Goal: Information Seeking & Learning: Learn about a topic

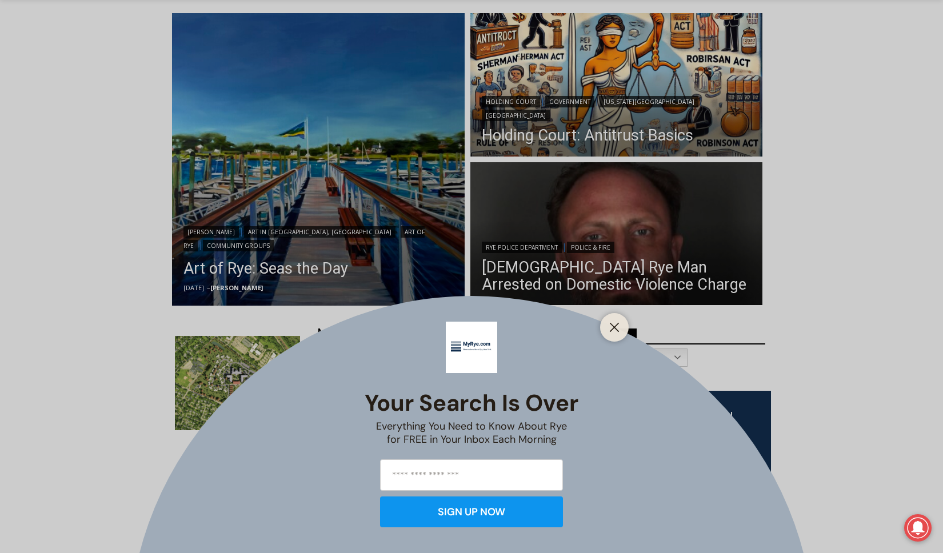
scroll to position [167, 0]
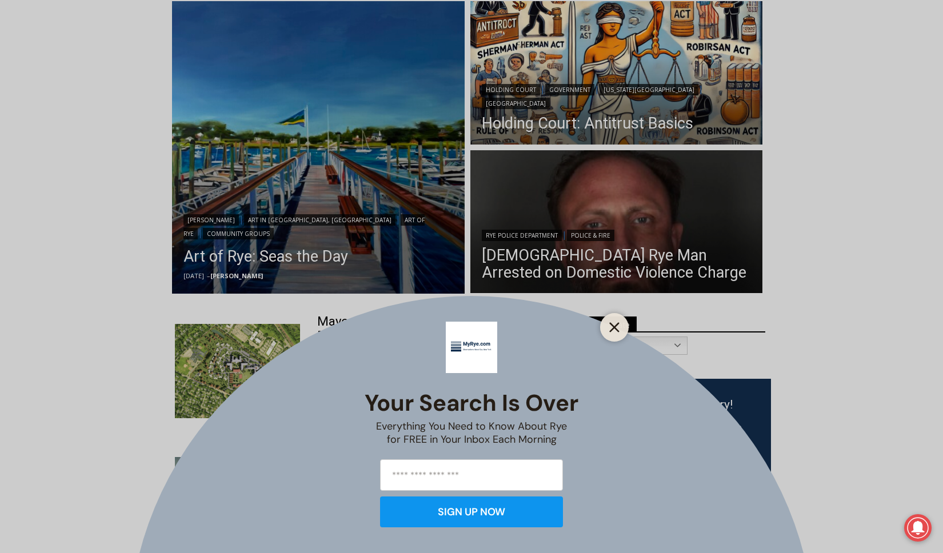
click at [611, 323] on line "Close" at bounding box center [614, 327] width 8 height 8
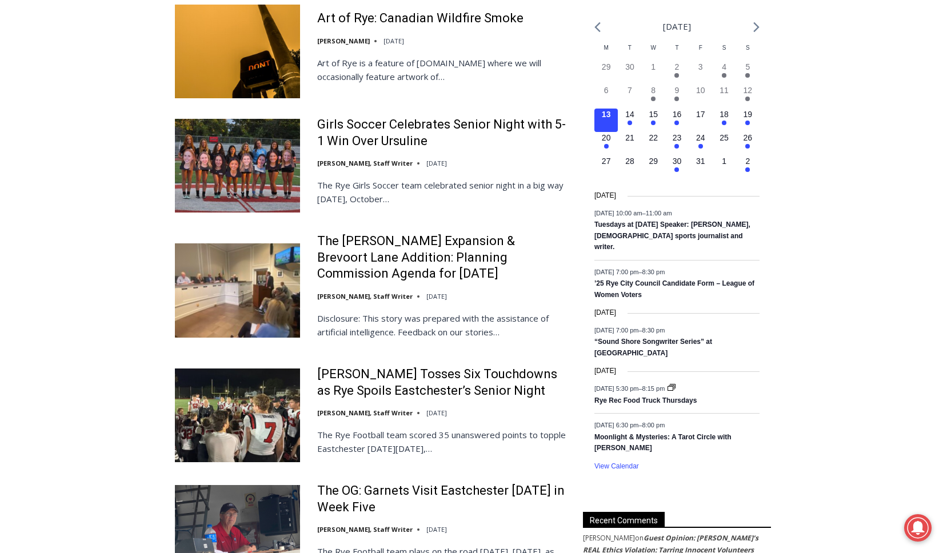
scroll to position [861, 0]
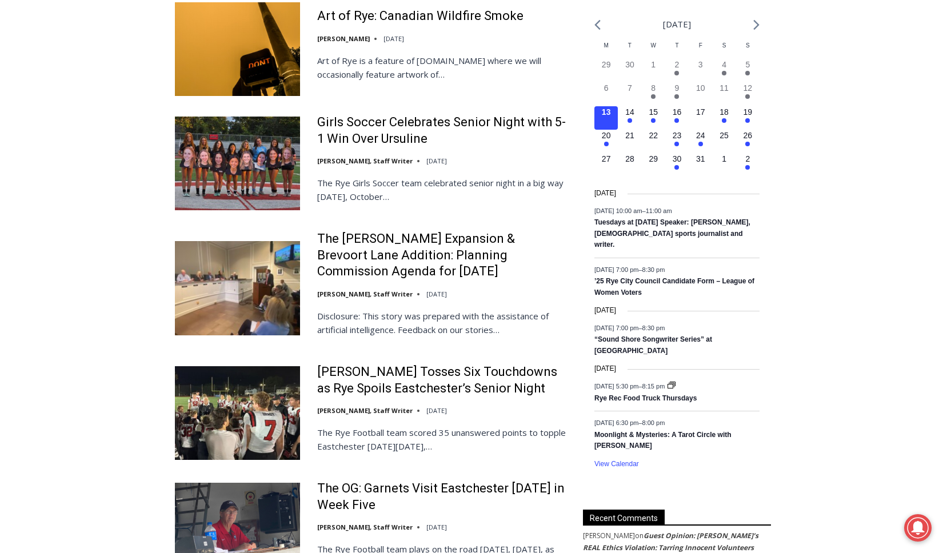
click at [225, 286] on img at bounding box center [237, 288] width 125 height 94
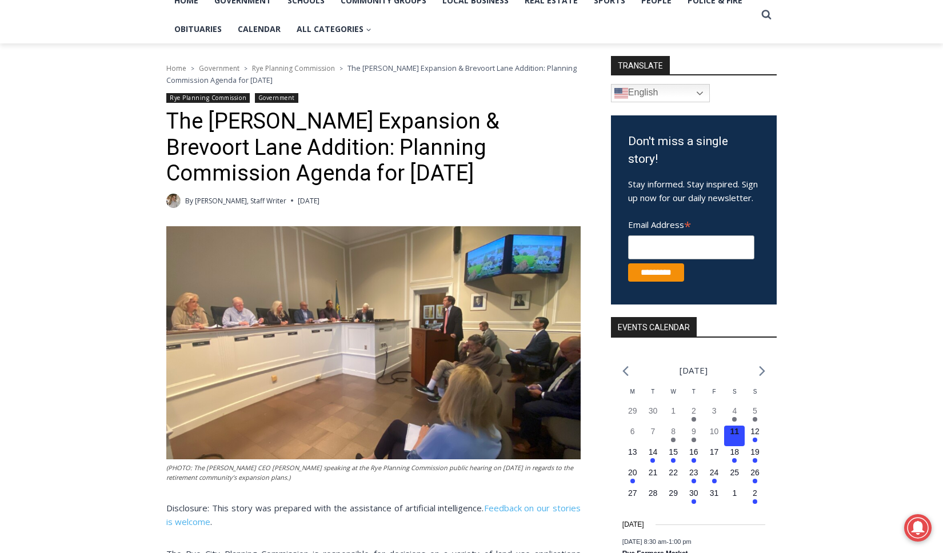
scroll to position [111, 0]
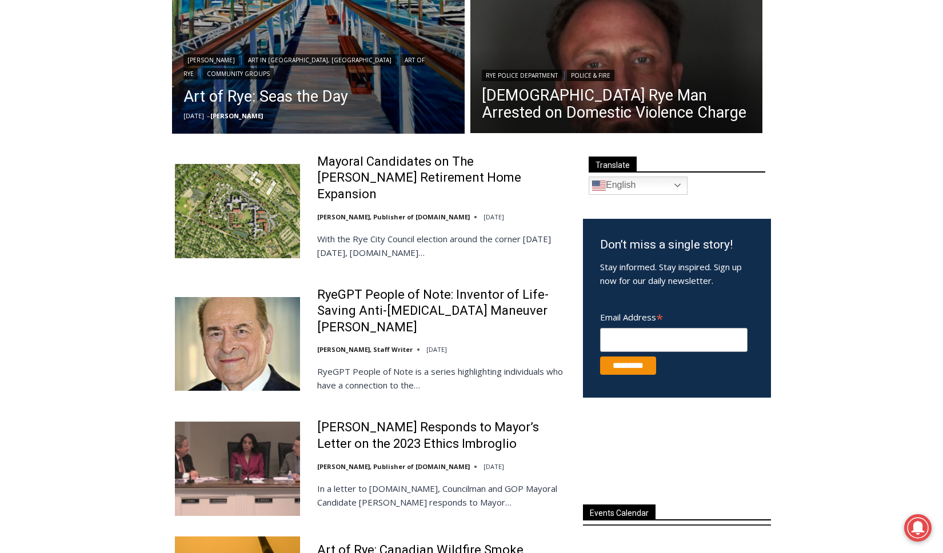
scroll to position [326, 0]
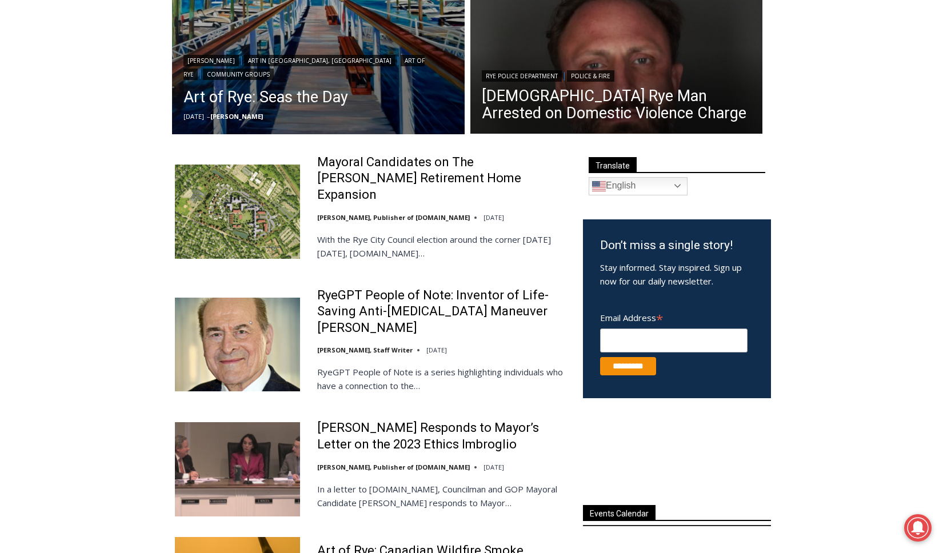
click at [186, 221] on img at bounding box center [237, 212] width 125 height 94
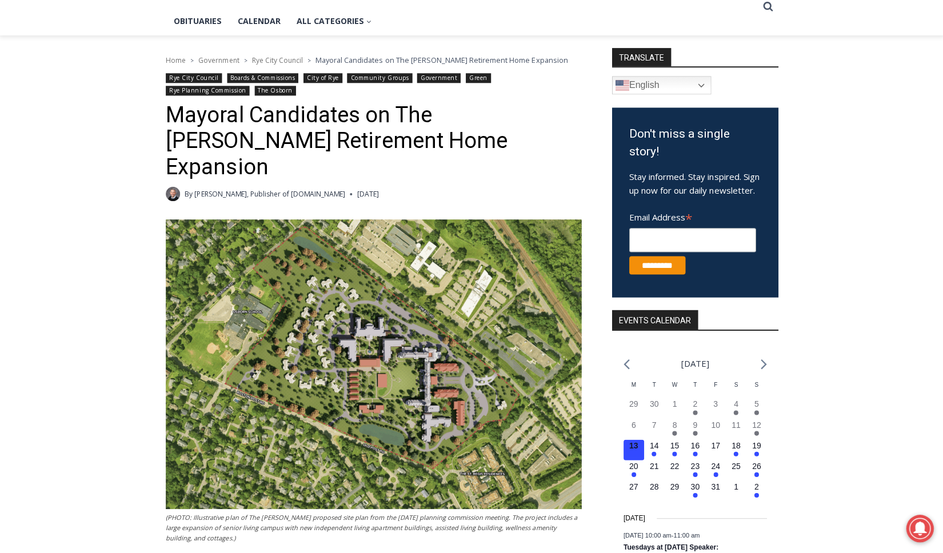
scroll to position [117, 0]
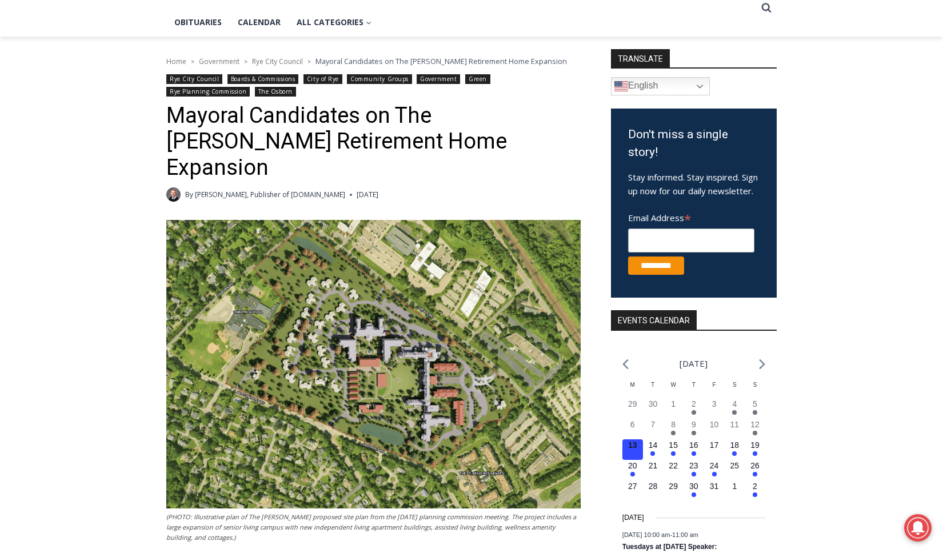
click at [344, 350] on img at bounding box center [373, 364] width 414 height 288
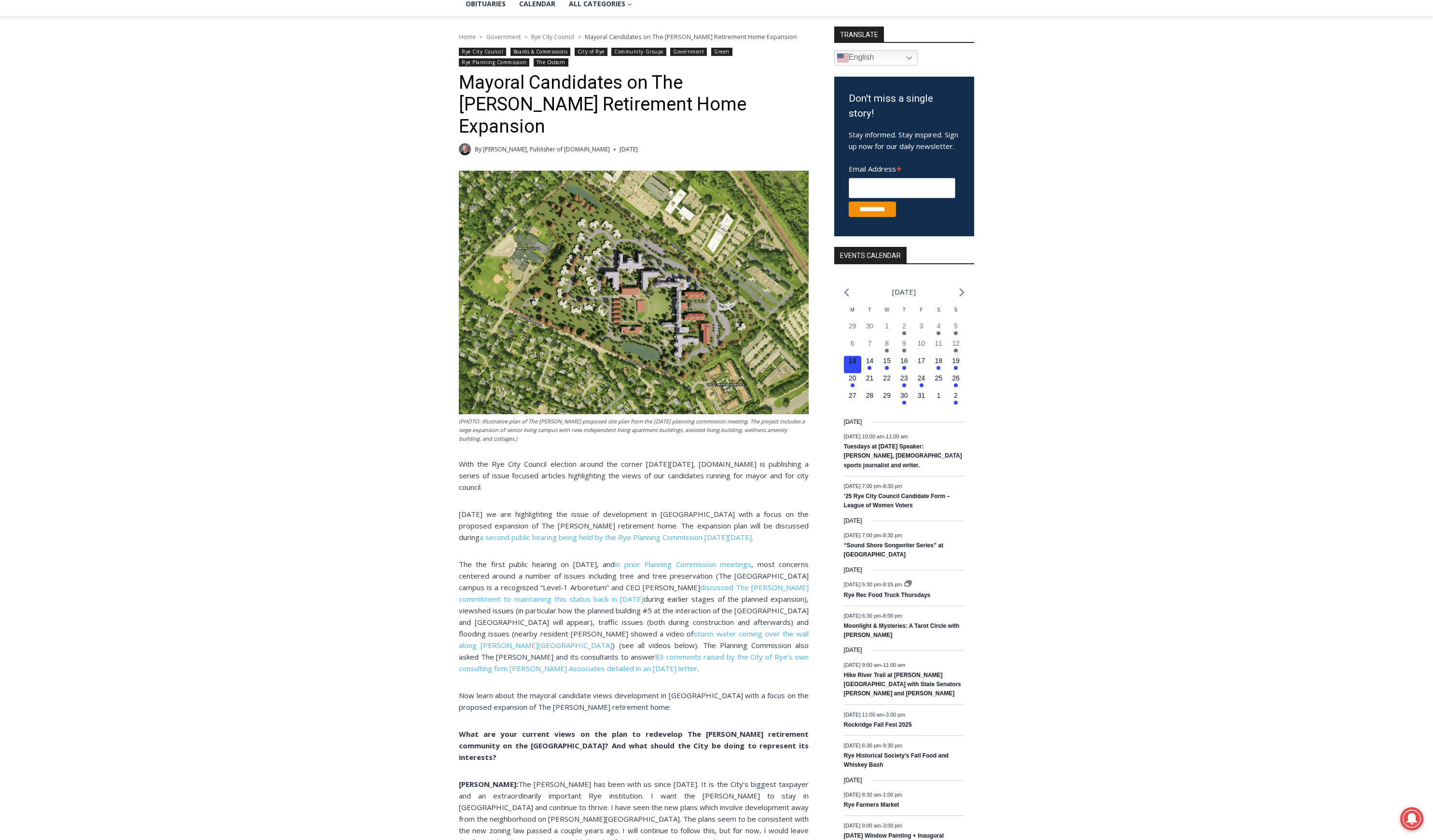
scroll to position [178, 0]
